Goal: Information Seeking & Learning: Learn about a topic

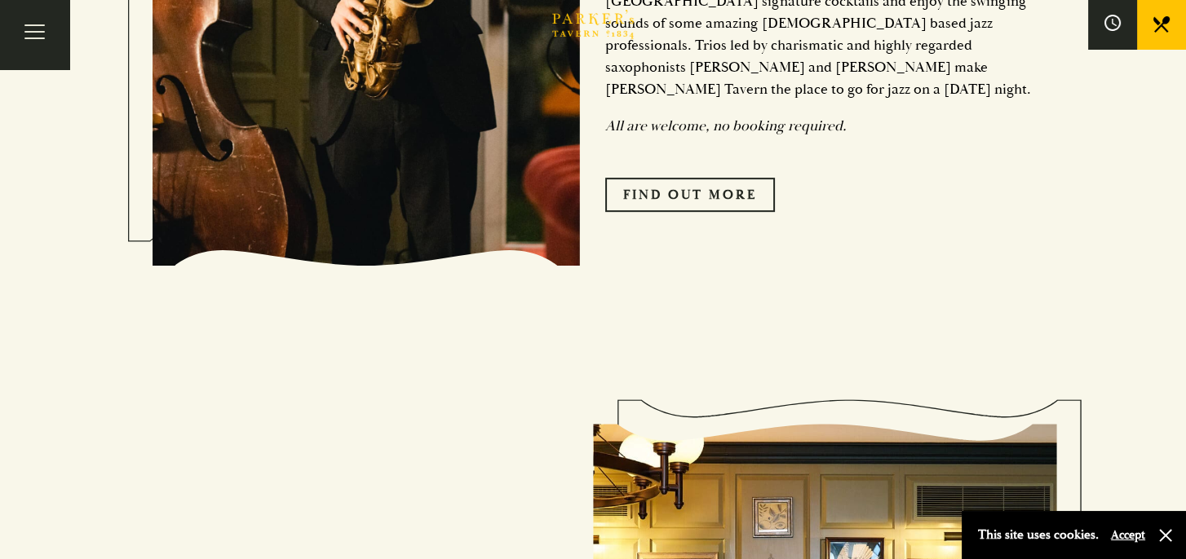
scroll to position [1386, 0]
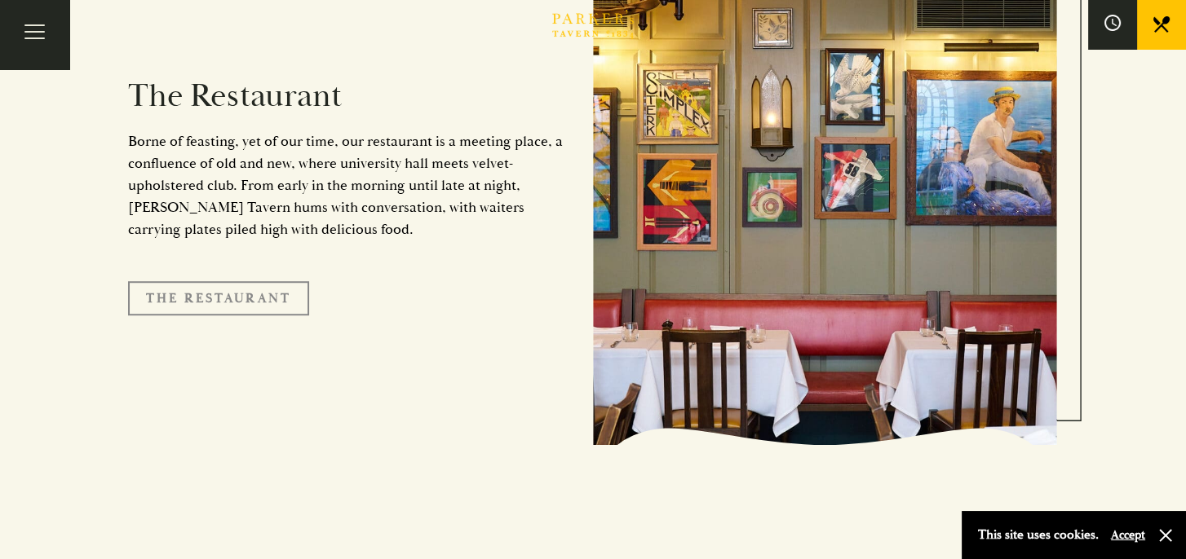
click at [259, 281] on link "The Restaurant" at bounding box center [218, 298] width 181 height 34
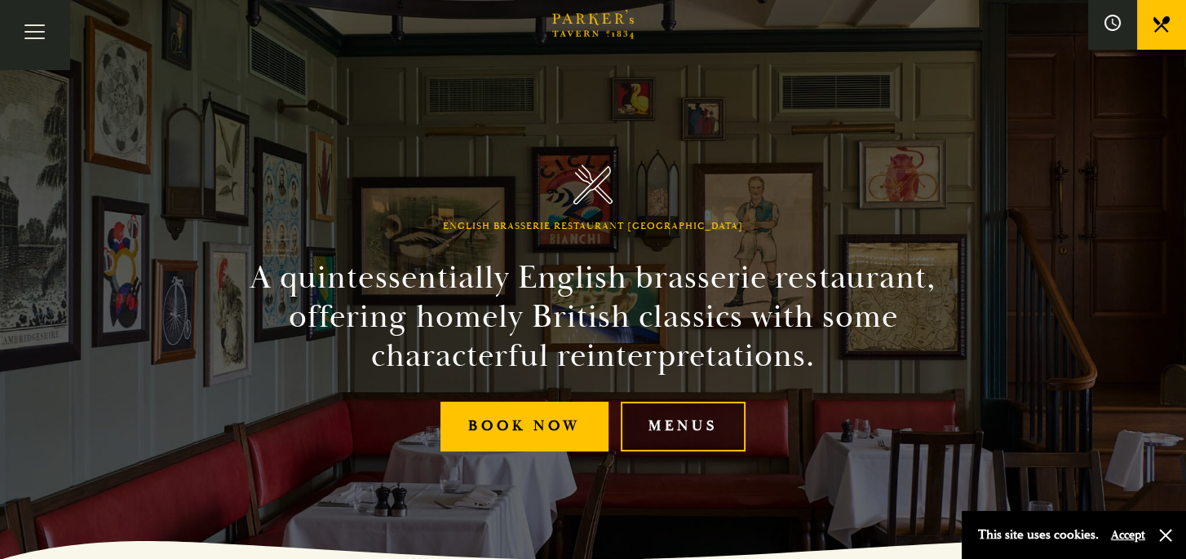
click at [675, 418] on link "Menus" at bounding box center [683, 427] width 125 height 50
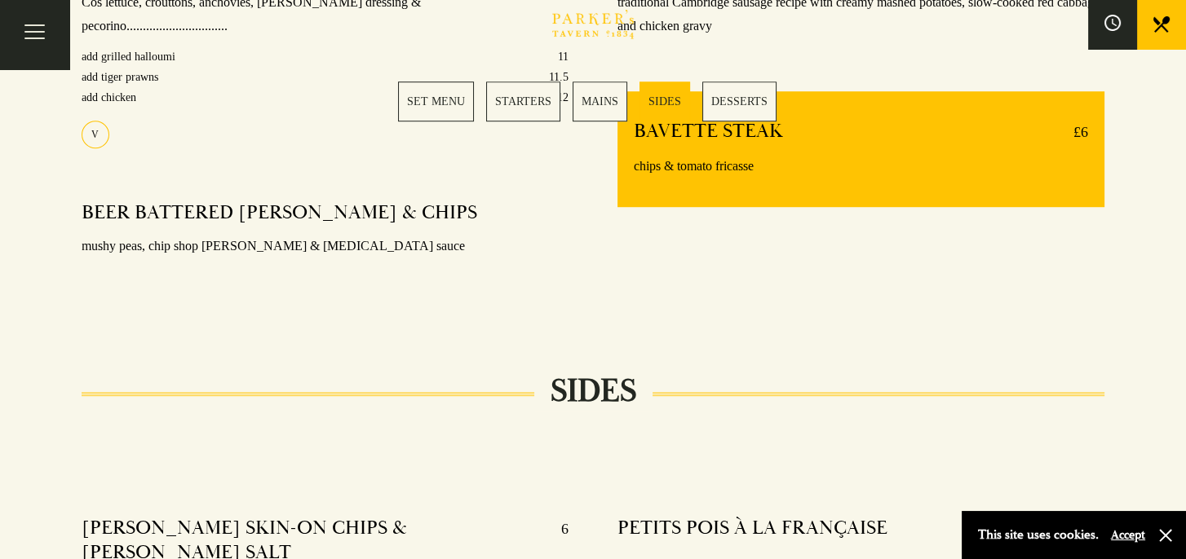
scroll to position [1549, 0]
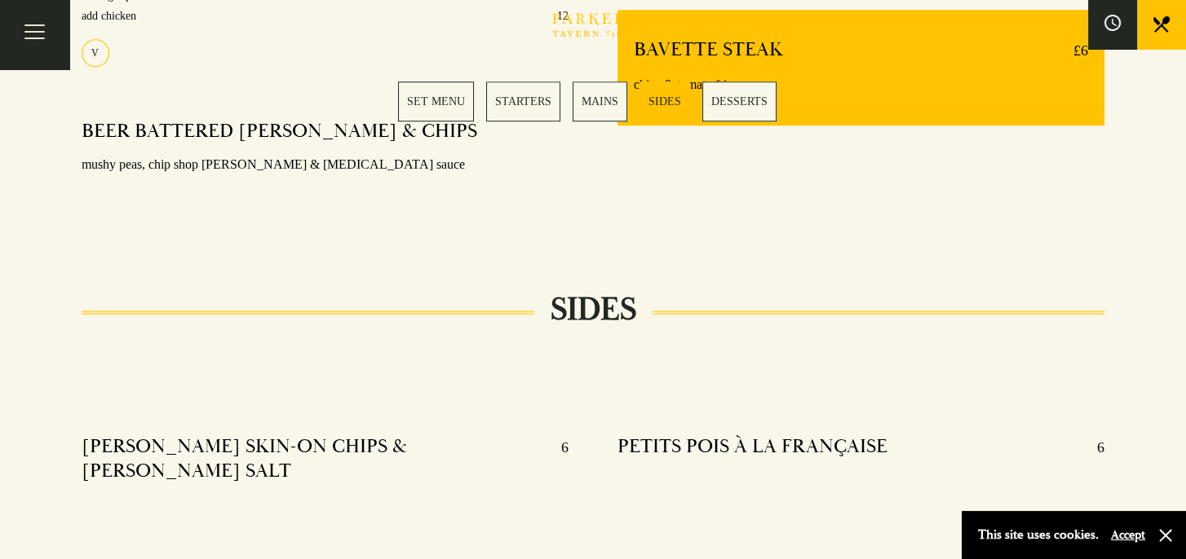
click at [581, 108] on link "MAINS" at bounding box center [599, 102] width 55 height 40
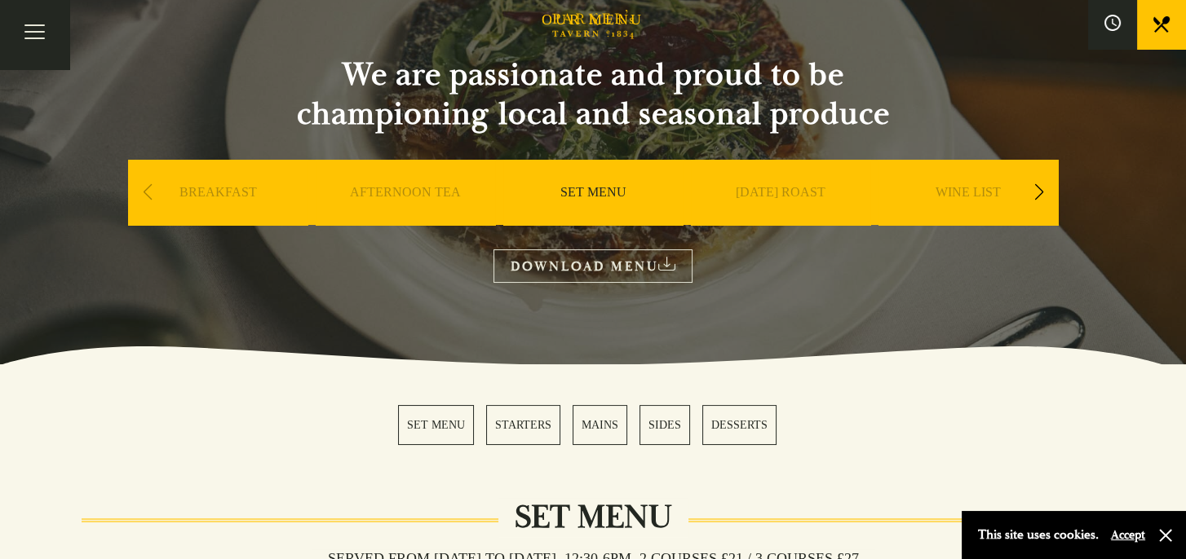
scroll to position [76, 0]
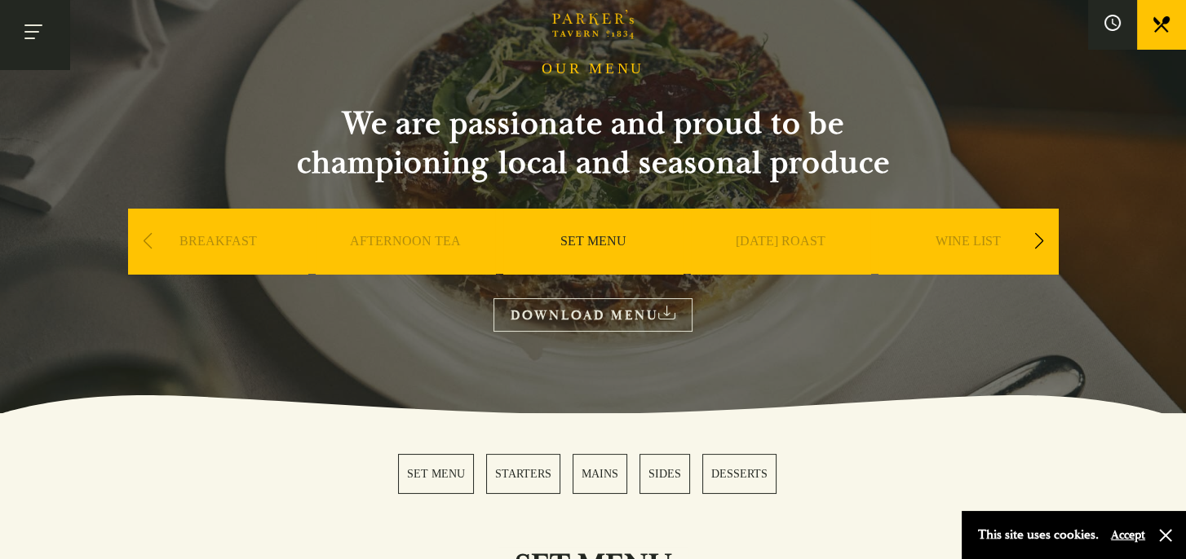
click at [42, 30] on button "Toggle navigation" at bounding box center [34, 34] width 69 height 69
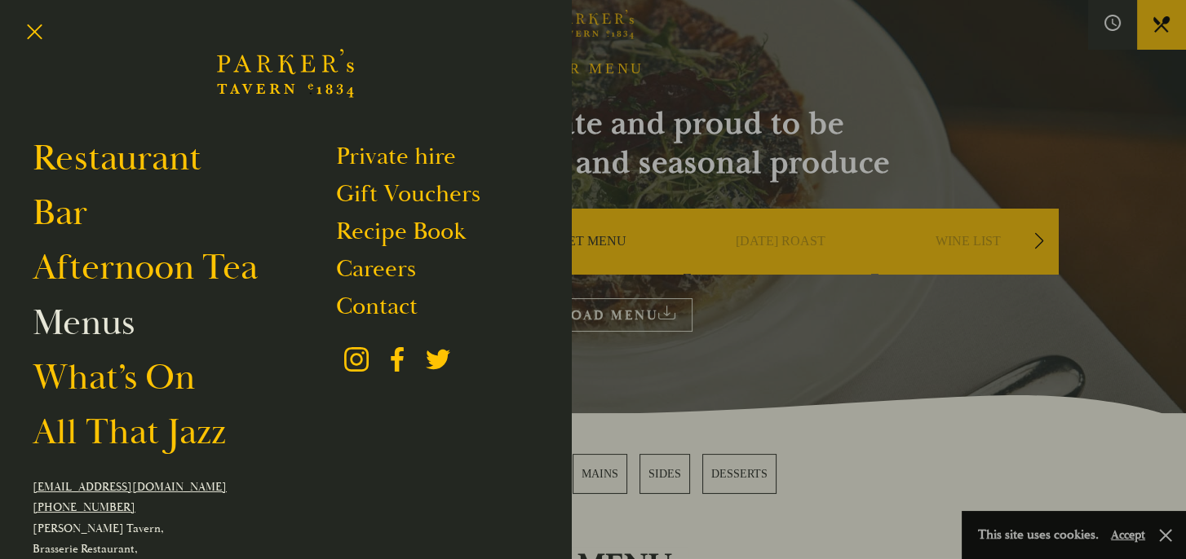
click at [67, 320] on link "Menus" at bounding box center [84, 323] width 102 height 46
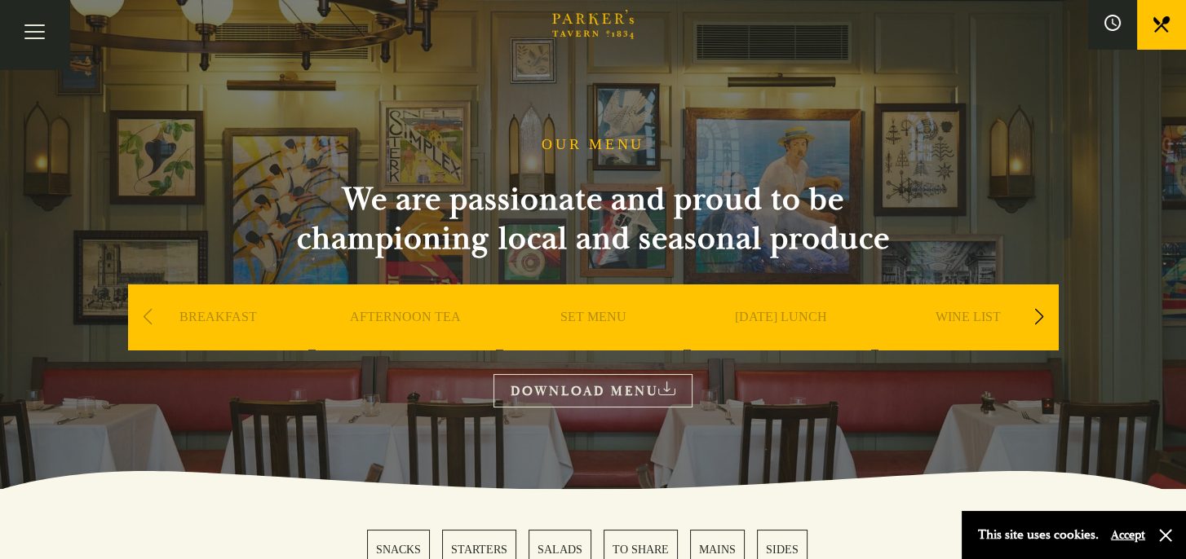
click at [662, 386] on icon at bounding box center [666, 389] width 17 height 14
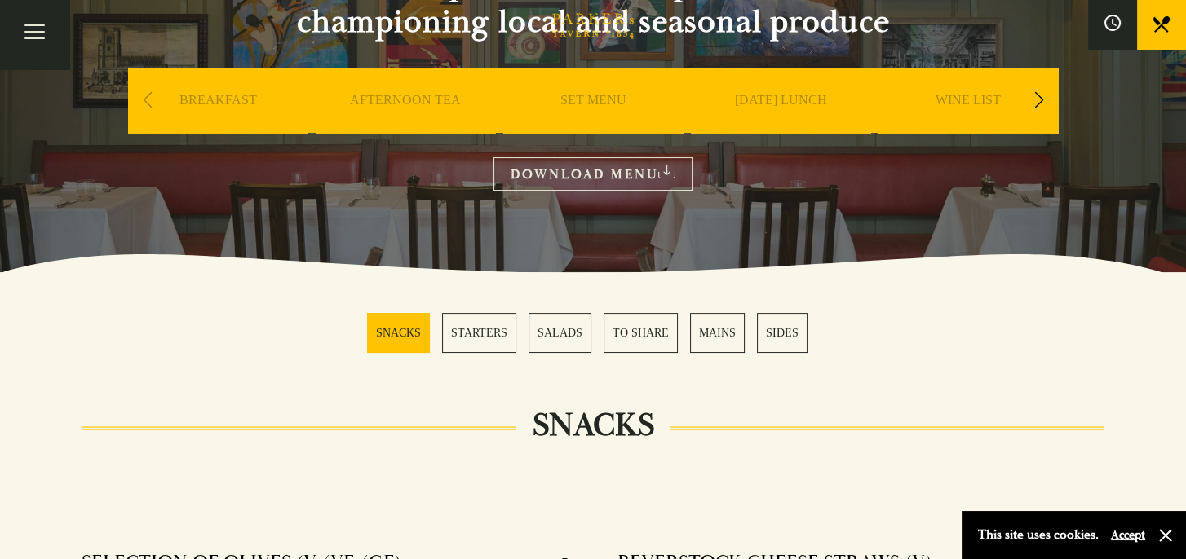
scroll to position [245, 0]
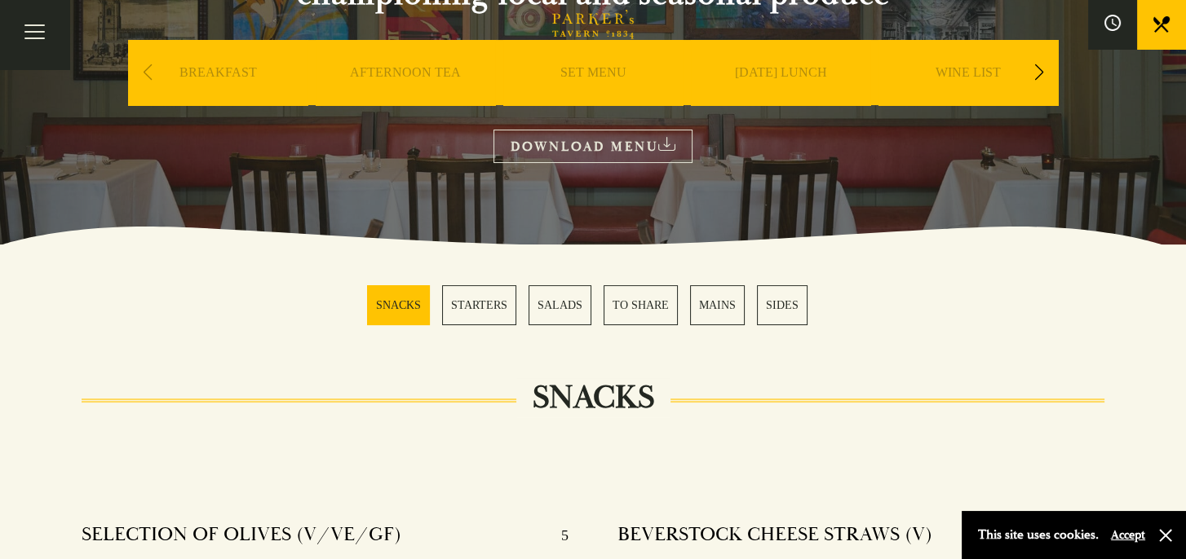
click at [718, 307] on link "MAINS" at bounding box center [717, 305] width 55 height 40
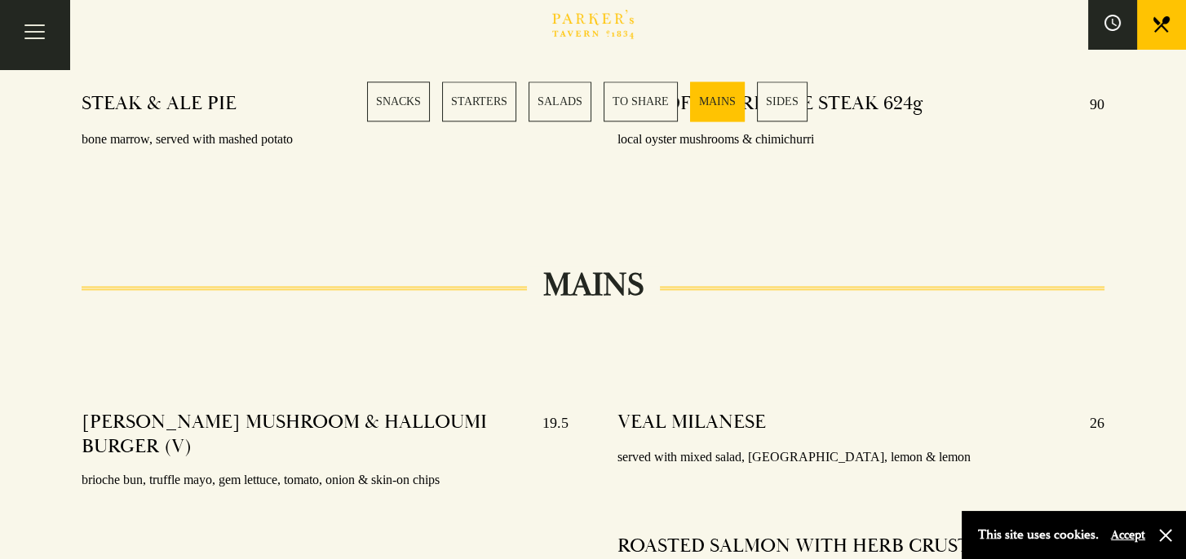
scroll to position [2775, 0]
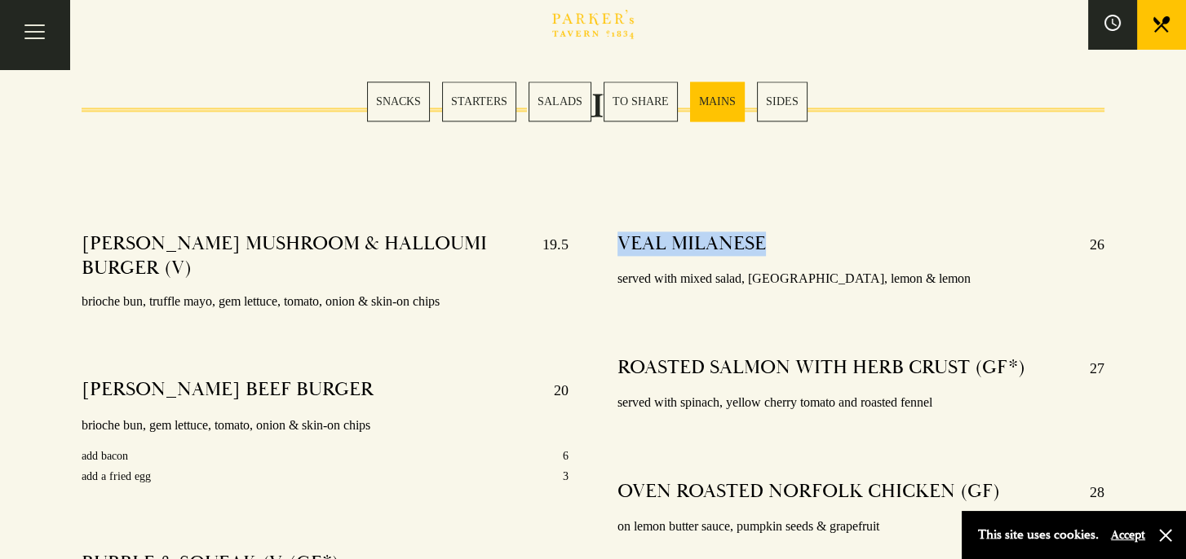
drag, startPoint x: 618, startPoint y: 216, endPoint x: 765, endPoint y: 217, distance: 146.8
click at [765, 232] on div "VEAL MILANESE 26" at bounding box center [860, 245] width 487 height 26
drag, startPoint x: 765, startPoint y: 217, endPoint x: 749, endPoint y: 217, distance: 15.5
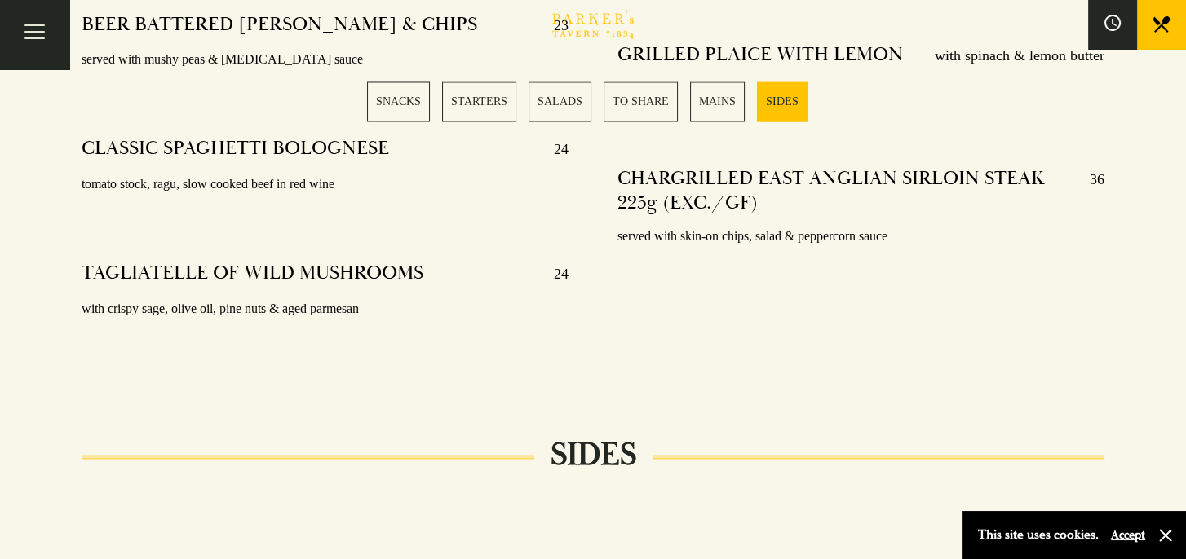
scroll to position [3264, 0]
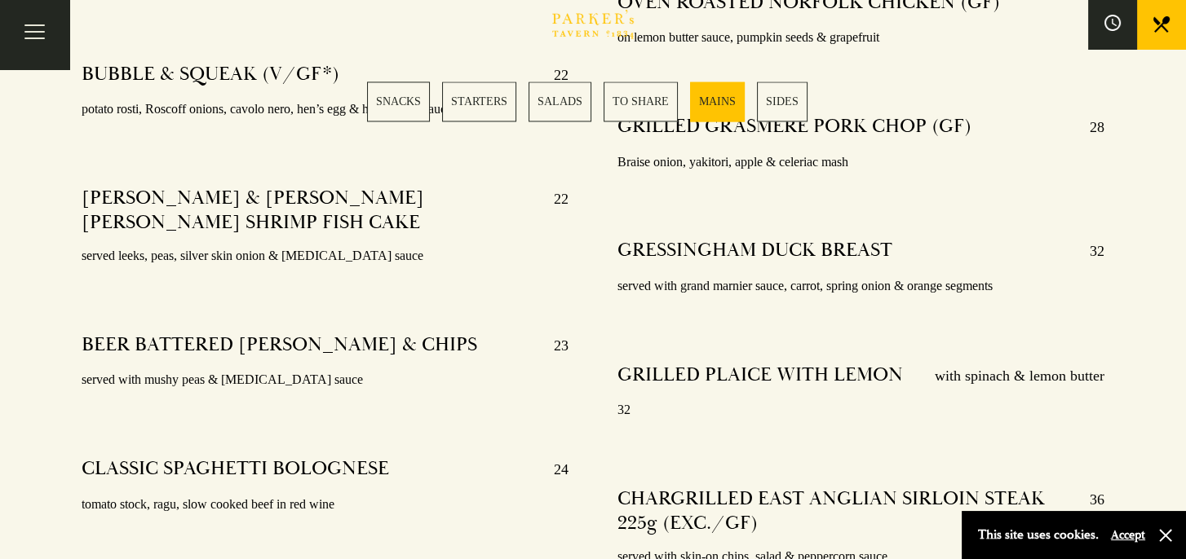
click at [413, 104] on link "SNACKS" at bounding box center [398, 102] width 63 height 40
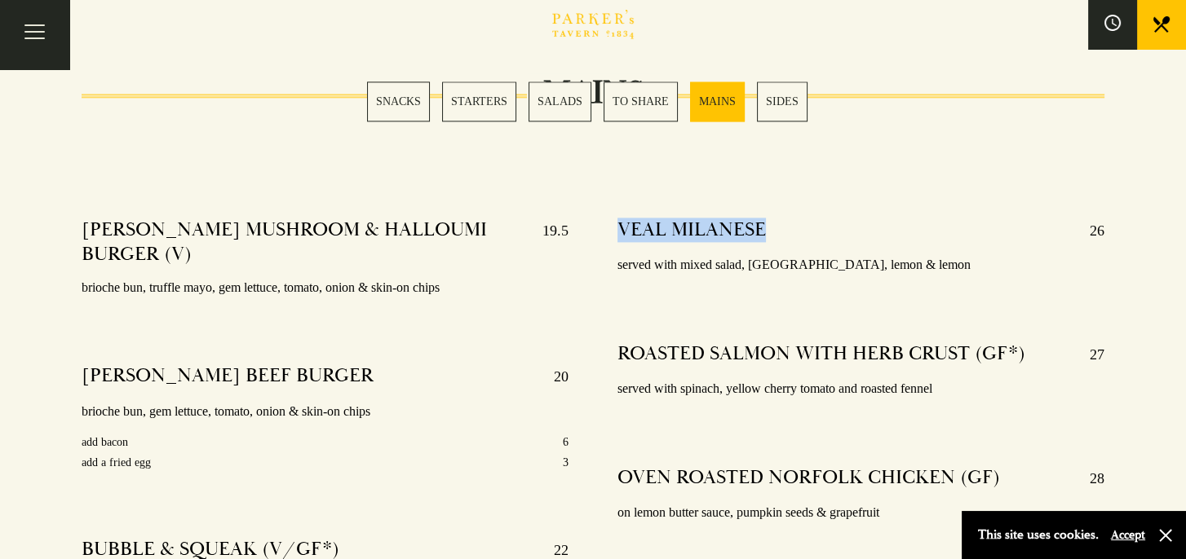
scroll to position [2843, 0]
